Goal: Task Accomplishment & Management: Manage account settings

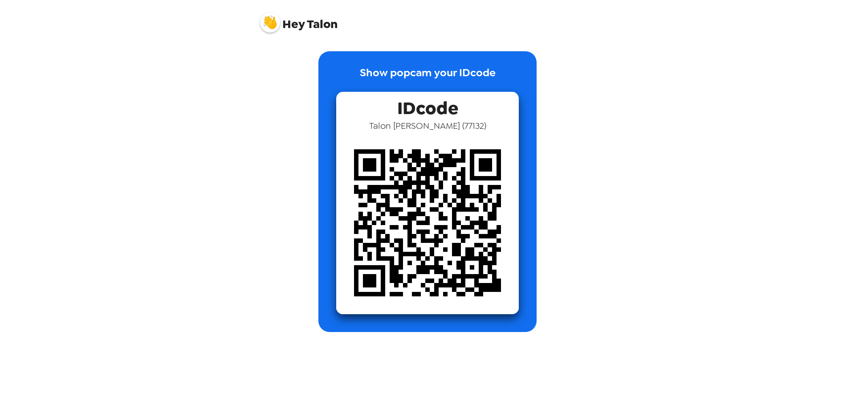
click at [277, 18] on img at bounding box center [270, 22] width 20 height 20
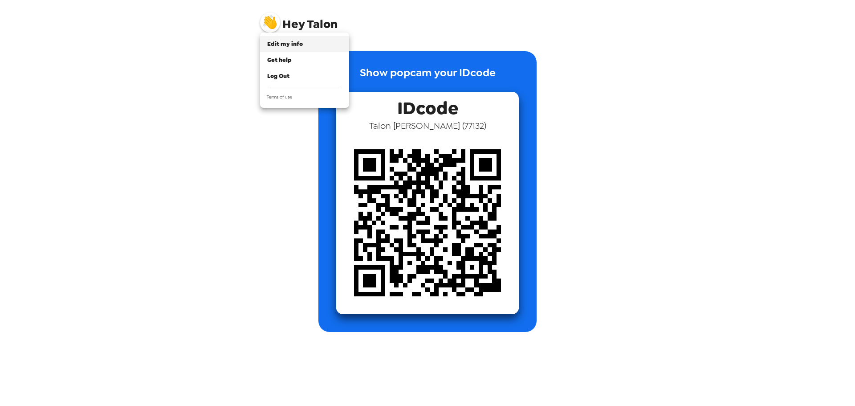
click at [279, 49] on li "Edit my info" at bounding box center [304, 44] width 89 height 16
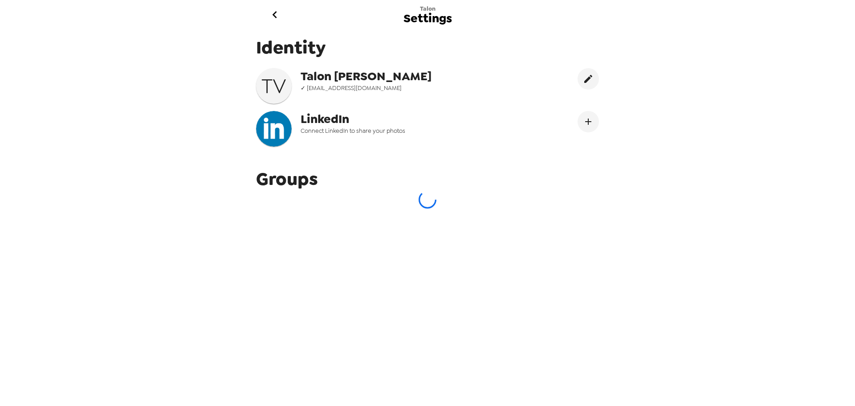
click at [280, 20] on icon "go back" at bounding box center [275, 15] width 14 height 14
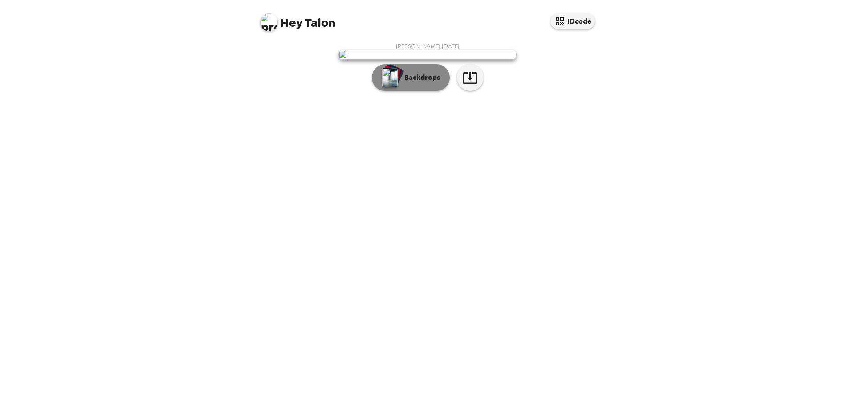
click at [422, 83] on p "Backdrops" at bounding box center [420, 77] width 41 height 11
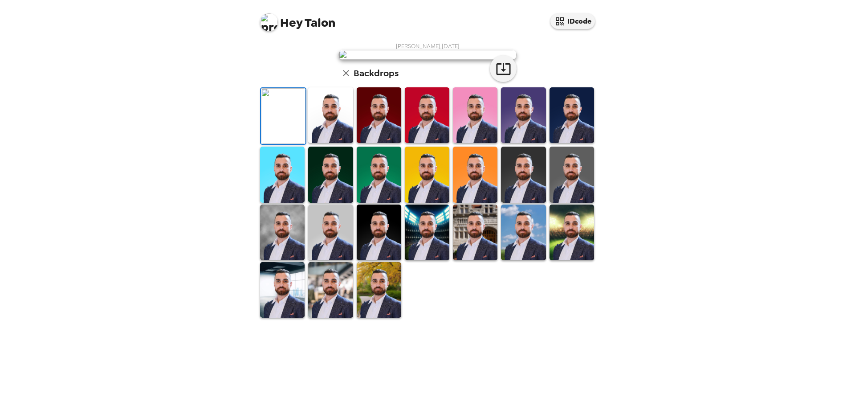
scroll to position [89, 0]
click at [275, 144] on img at bounding box center [283, 116] width 45 height 56
click at [501, 77] on icon "button" at bounding box center [504, 69] width 16 height 16
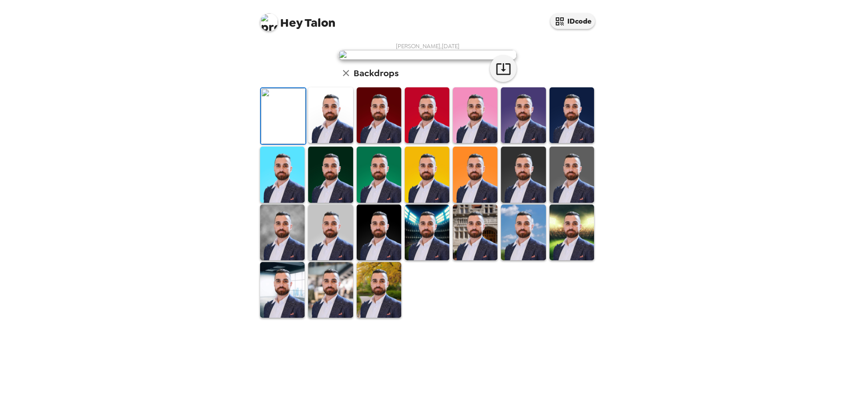
click at [553, 260] on img at bounding box center [571, 232] width 45 height 56
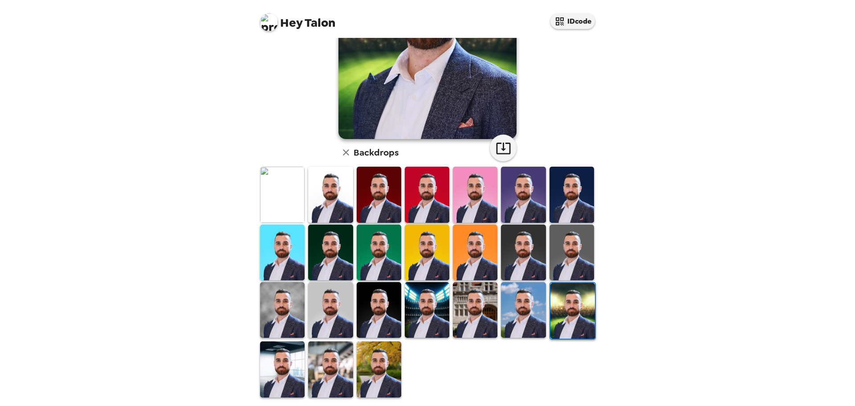
scroll to position [45, 0]
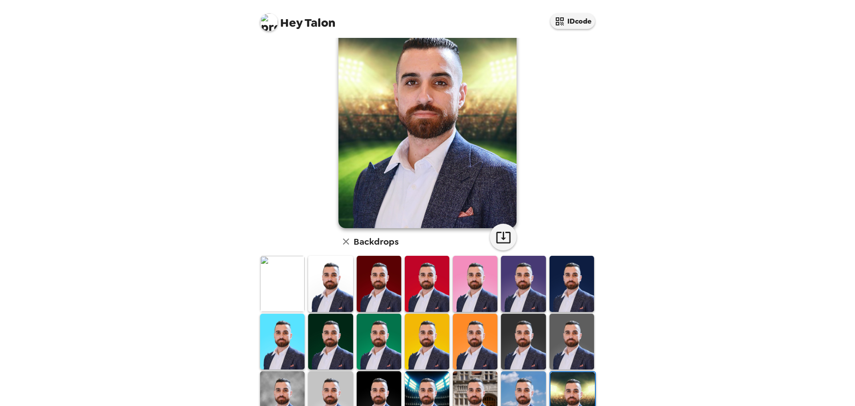
click at [561, 323] on img at bounding box center [571, 341] width 45 height 56
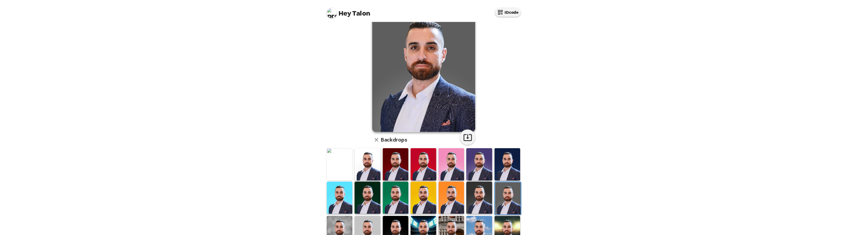
scroll to position [0, 0]
